Goal: Find specific page/section: Find specific page/section

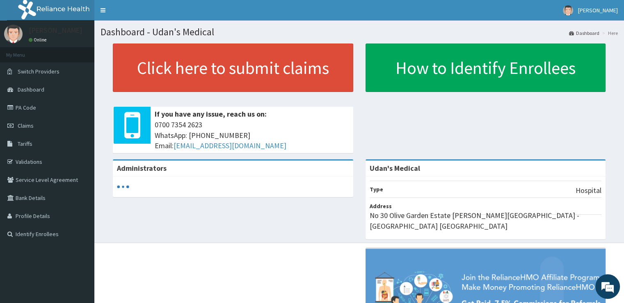
click at [27, 107] on link "PA Code" at bounding box center [47, 107] width 94 height 18
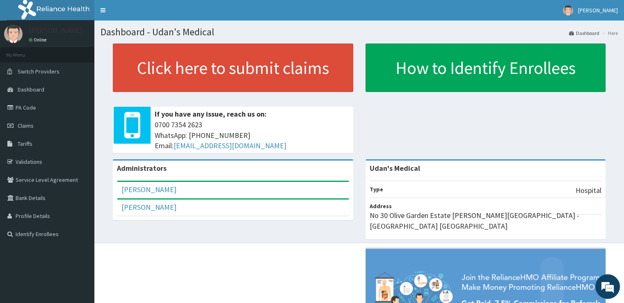
click at [21, 103] on link "PA Code" at bounding box center [47, 107] width 94 height 18
click at [28, 107] on link "PA Code" at bounding box center [47, 107] width 94 height 18
click at [21, 110] on link "PA Code" at bounding box center [47, 107] width 94 height 18
